Goal: Navigation & Orientation: Find specific page/section

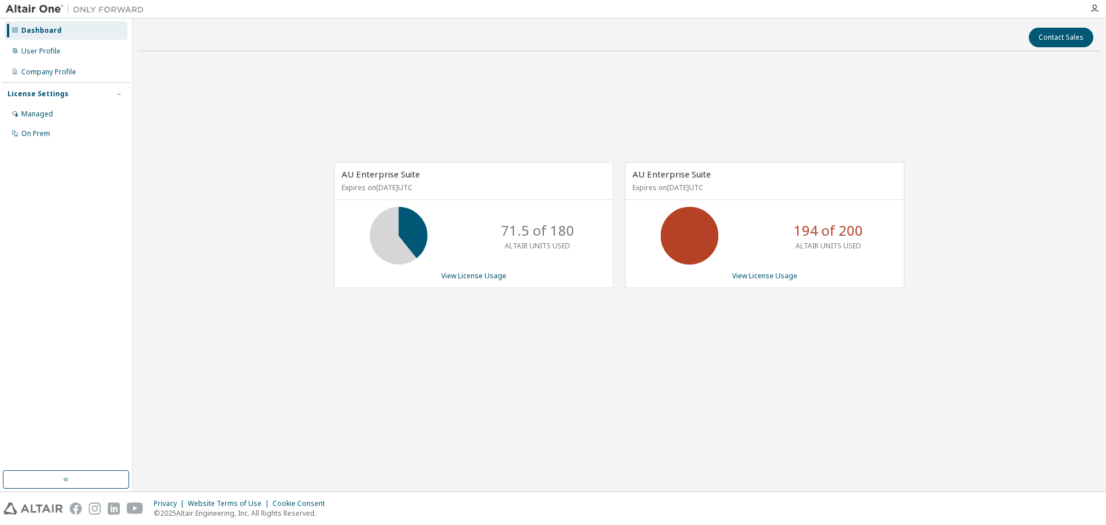
click at [356, 98] on div "AU Enterprise Suite Expires on [DATE] UTC 71.5 of 180 ALTAIR UNITS USED View Li…" at bounding box center [619, 231] width 962 height 341
